Goal: Find specific page/section: Find specific page/section

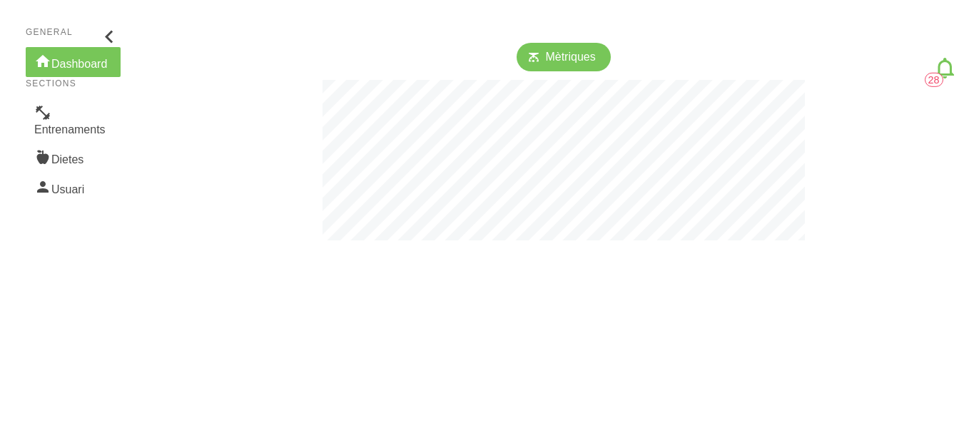
scroll to position [433, 964]
click at [103, 133] on link "Entrenaments" at bounding box center [73, 120] width 95 height 44
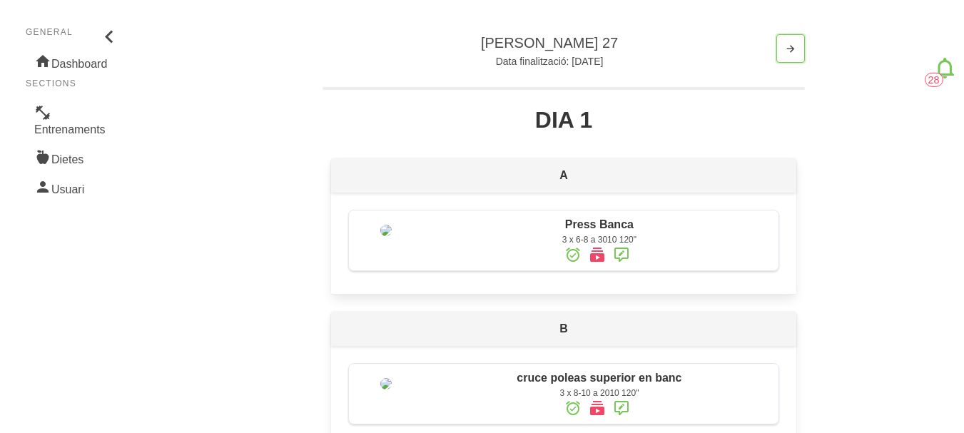
click at [791, 51] on icon "button" at bounding box center [790, 49] width 11 height 18
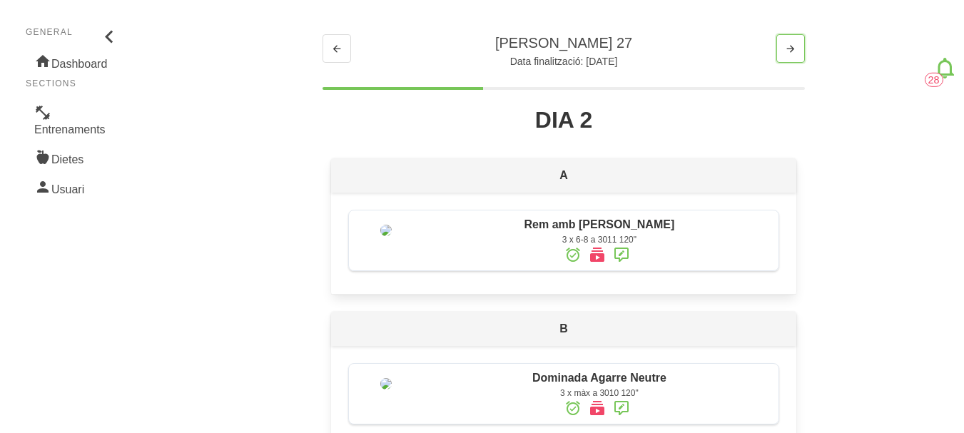
click at [793, 51] on icon "button" at bounding box center [790, 49] width 11 height 18
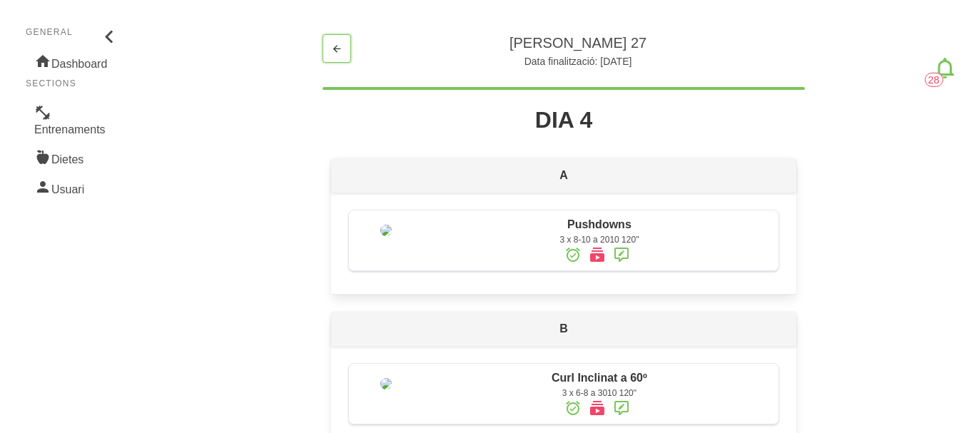
click at [335, 54] on icon "button" at bounding box center [336, 49] width 11 height 18
click at [335, 51] on icon "button" at bounding box center [336, 49] width 11 height 18
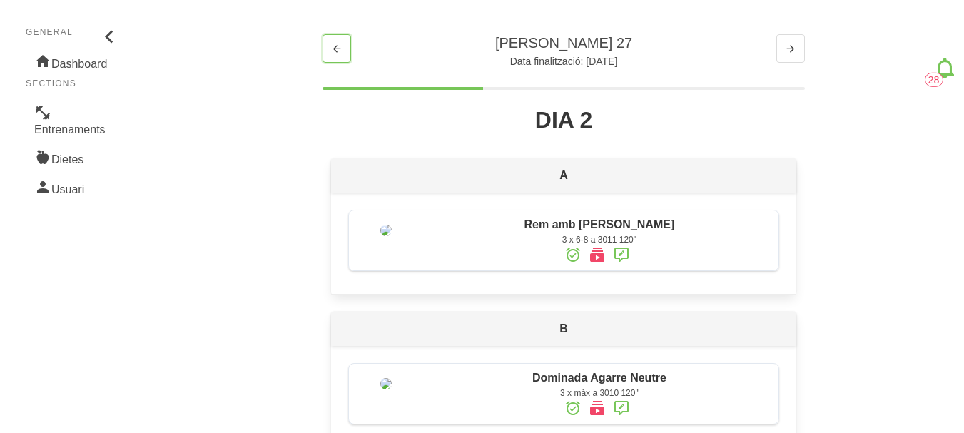
click at [335, 51] on icon "button" at bounding box center [336, 49] width 11 height 18
